Goal: Task Accomplishment & Management: Manage account settings

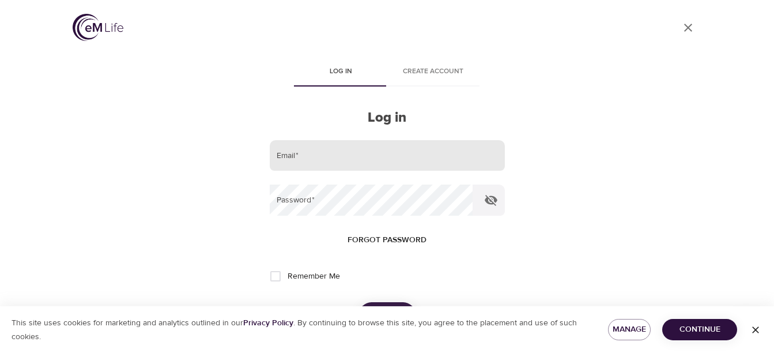
scroll to position [58, 0]
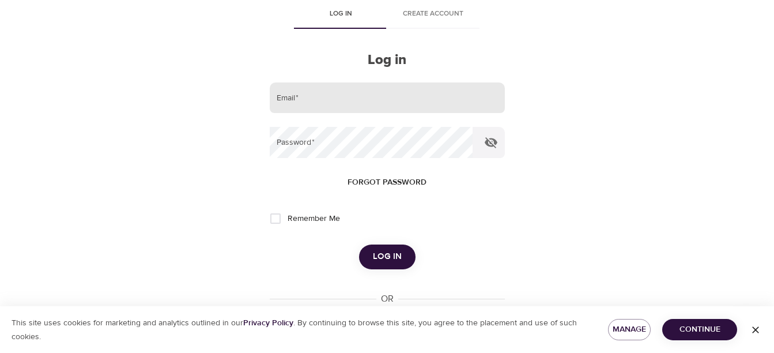
click at [315, 103] on input "email" at bounding box center [387, 97] width 235 height 31
type input "[EMAIL_ADDRESS][PERSON_NAME][DOMAIN_NAME]"
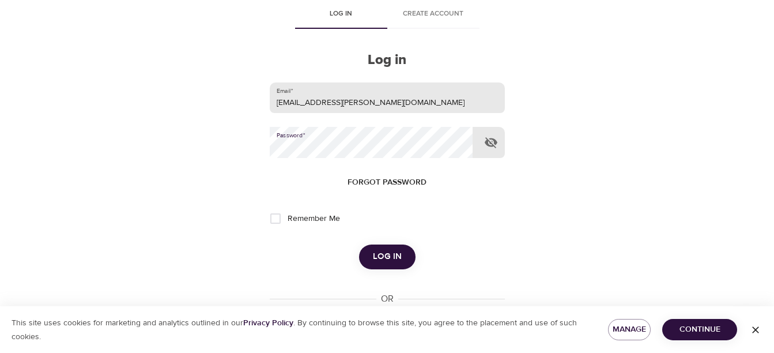
click at [359, 244] on button "Log in" at bounding box center [387, 256] width 56 height 24
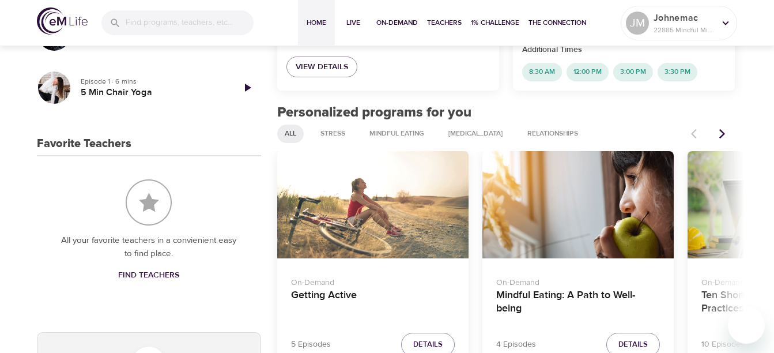
scroll to position [230, 0]
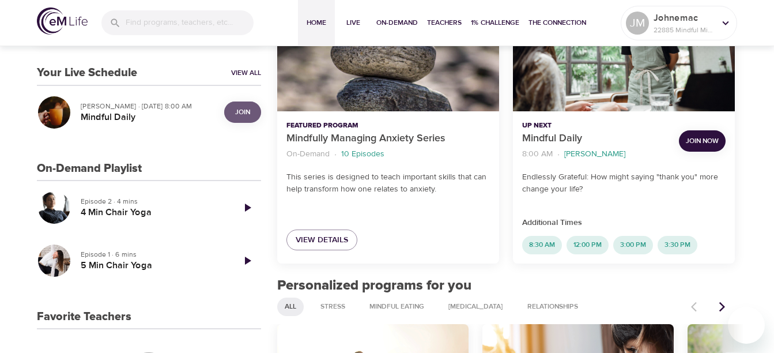
click at [238, 112] on span "Join" at bounding box center [242, 112] width 15 height 12
